Goal: Information Seeking & Learning: Find contact information

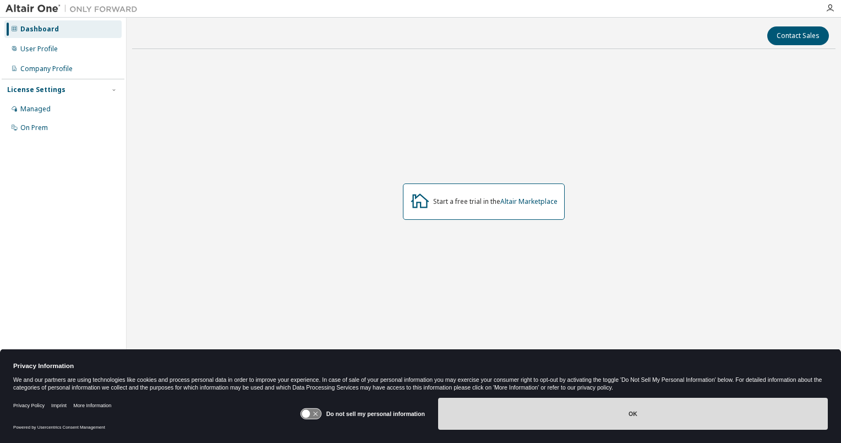
click at [484, 405] on button "OK" at bounding box center [633, 413] width 390 height 32
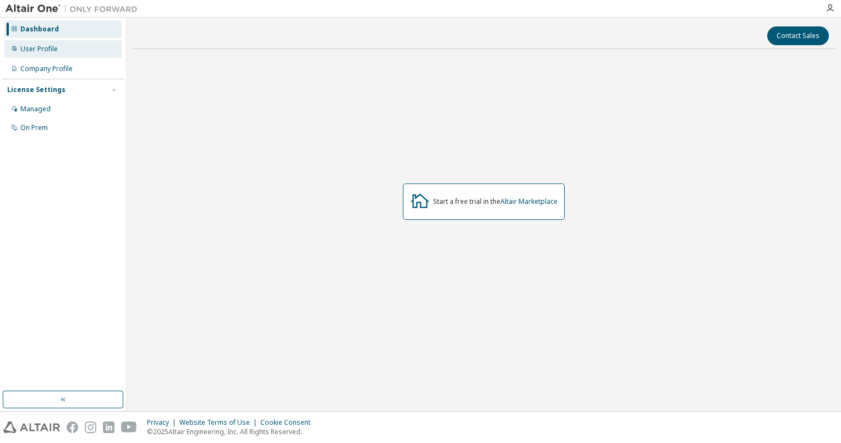
click at [81, 51] on div "User Profile" at bounding box center [62, 49] width 117 height 18
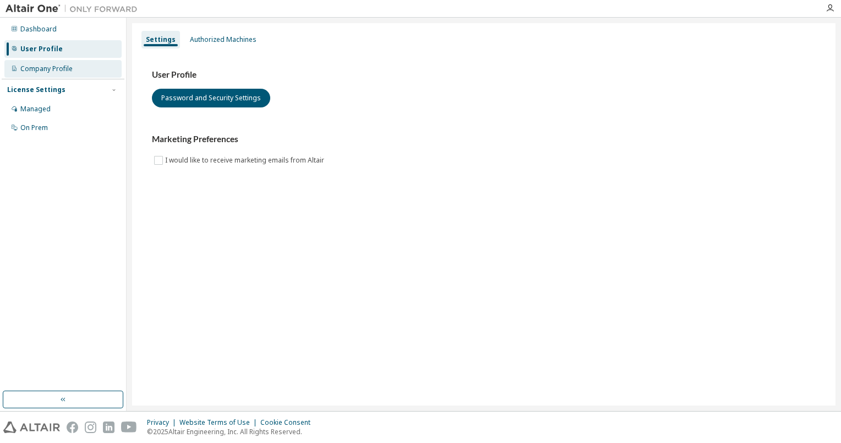
click at [83, 65] on div "Company Profile" at bounding box center [62, 69] width 117 height 18
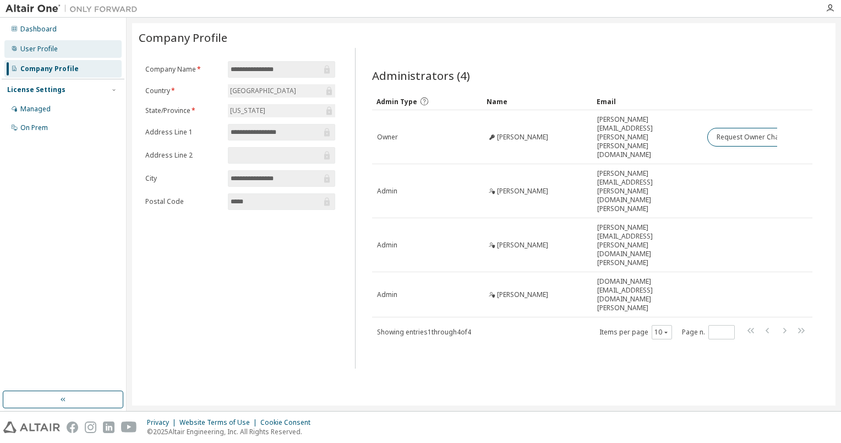
click at [57, 48] on div "User Profile" at bounding box center [62, 49] width 117 height 18
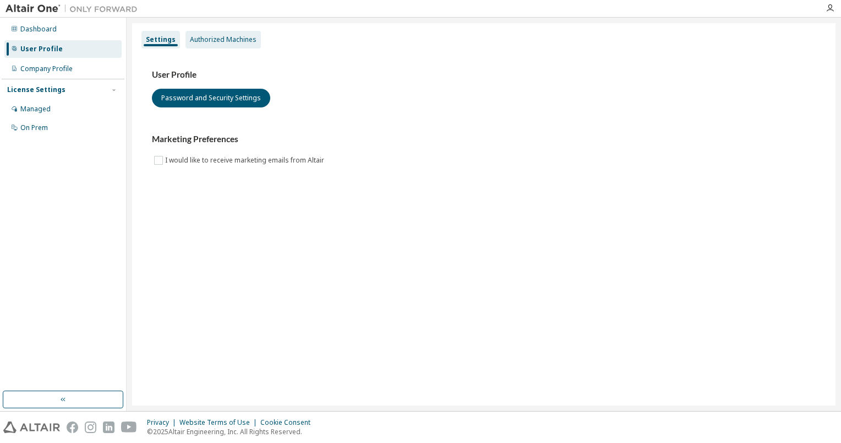
click at [207, 35] on div "Authorized Machines" at bounding box center [223, 39] width 67 height 9
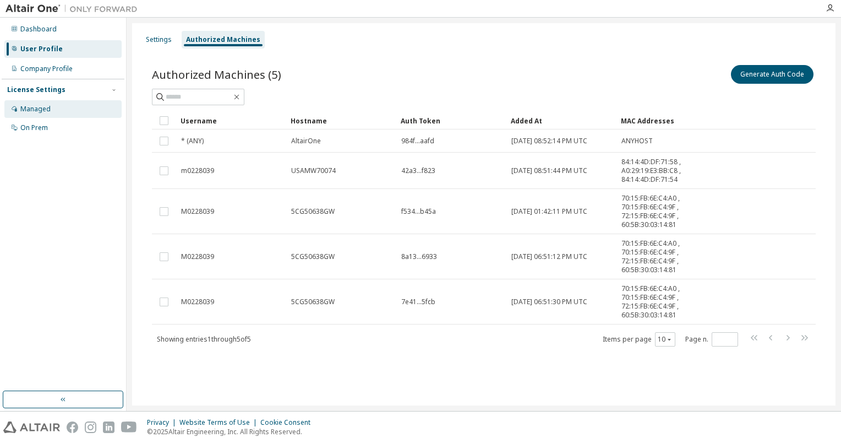
click at [48, 102] on div "Managed" at bounding box center [62, 109] width 117 height 18
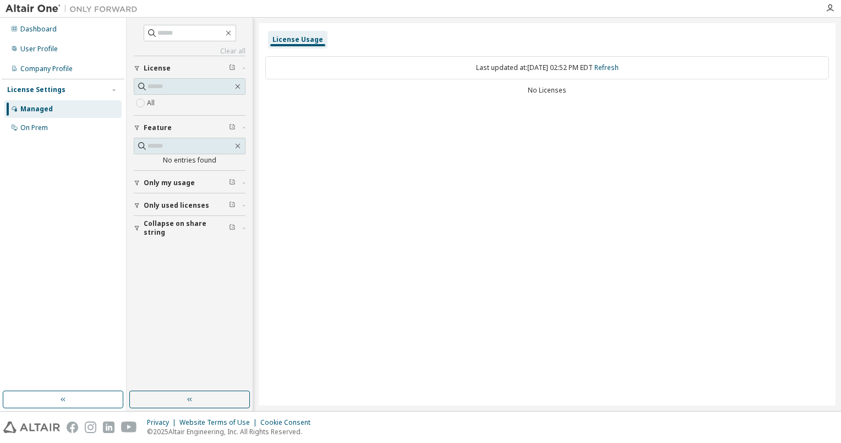
click at [176, 184] on span "Only my usage" at bounding box center [169, 182] width 51 height 9
click at [154, 233] on span "Only used licenses" at bounding box center [176, 237] width 65 height 9
click at [150, 290] on span "Collapse on share string" at bounding box center [186, 292] width 85 height 18
click at [170, 286] on span "Collapse on share string" at bounding box center [186, 292] width 85 height 18
click at [179, 184] on span "Only my usage" at bounding box center [169, 182] width 51 height 9
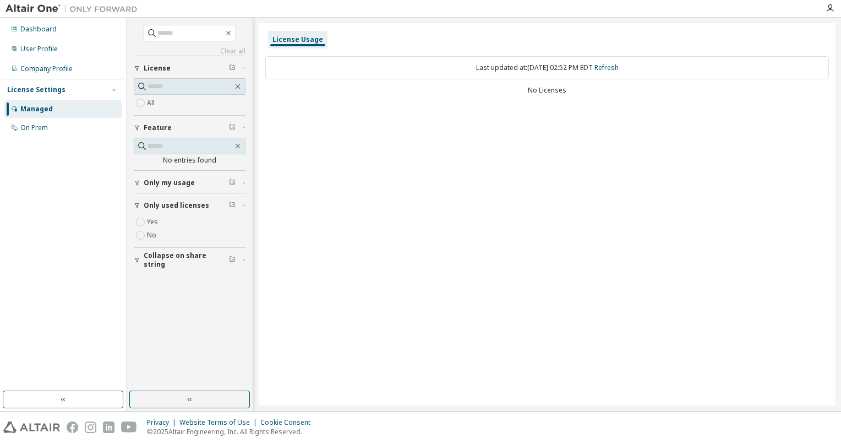
click at [183, 208] on span "Only used licenses" at bounding box center [176, 205] width 65 height 9
click at [42, 64] on div "Company Profile" at bounding box center [46, 68] width 52 height 9
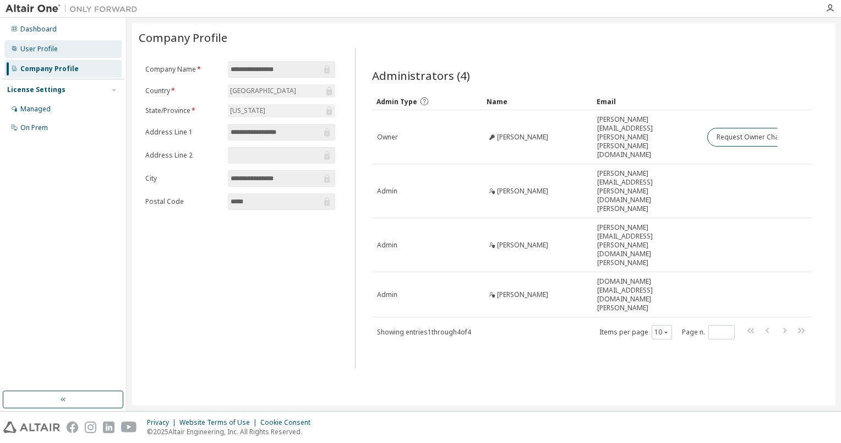
click at [45, 51] on div "User Profile" at bounding box center [38, 49] width 37 height 9
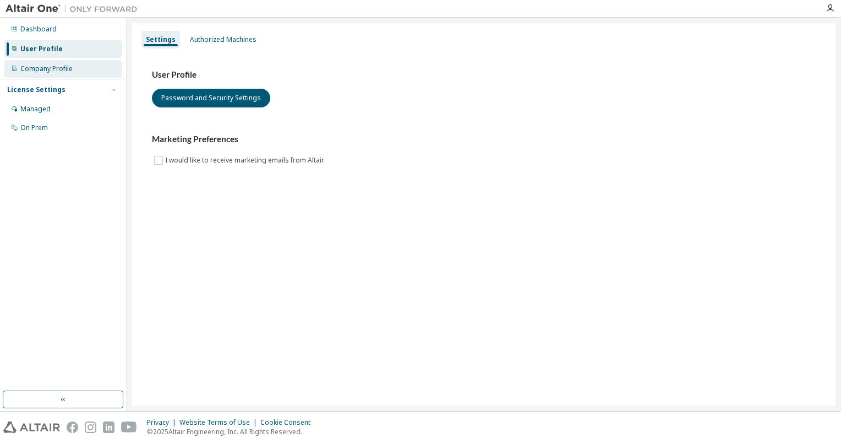
click at [53, 68] on div "Company Profile" at bounding box center [46, 68] width 52 height 9
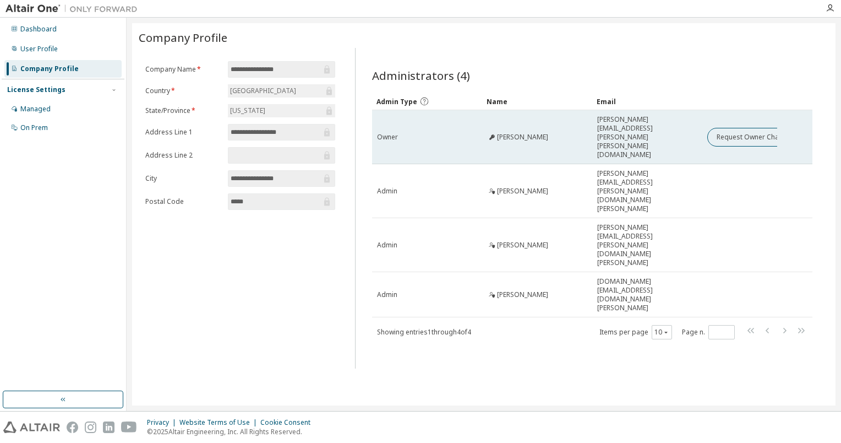
click at [647, 123] on span "david.reinaga@mahle.com" at bounding box center [647, 137] width 100 height 44
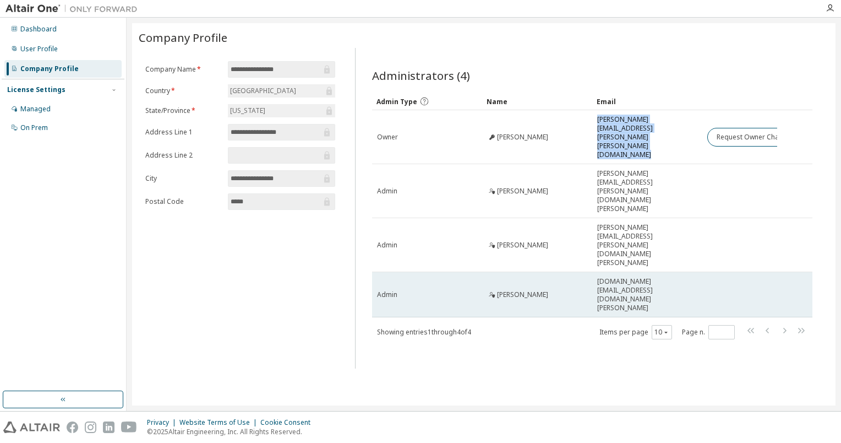
copy td "david.reinaga@mahle.com"
